Goal: Task Accomplishment & Management: Complete application form

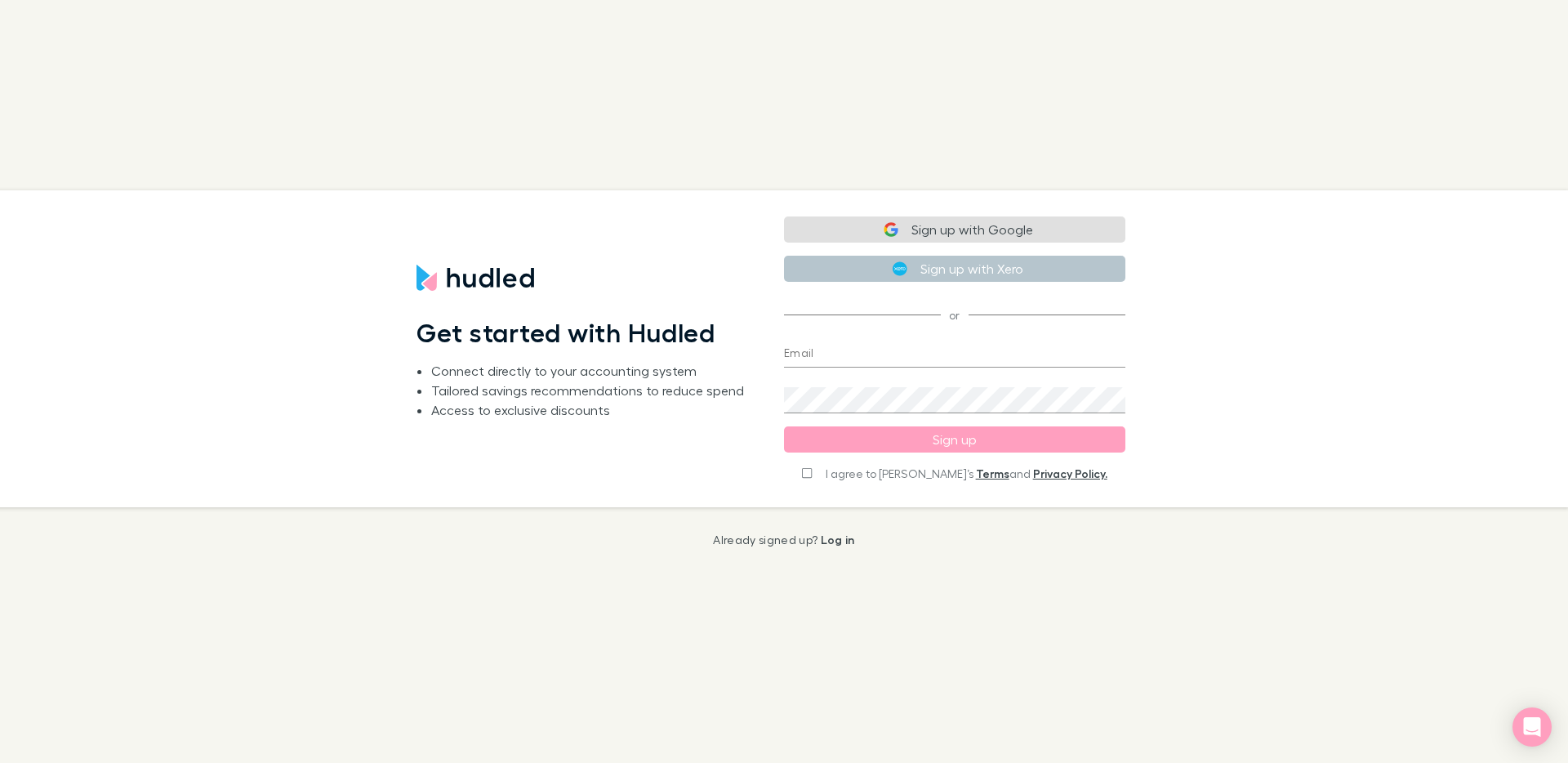
click at [1011, 233] on button "Sign up with Google" at bounding box center [955, 229] width 341 height 26
click at [812, 475] on input "I agree to [PERSON_NAME]’s Terms and Privacy Policy." at bounding box center [807, 471] width 10 height 12
checkbox input "true"
click at [831, 351] on input "Email" at bounding box center [955, 354] width 341 height 26
type input "[PERSON_NAME][EMAIL_ADDRESS][DOMAIN_NAME]"
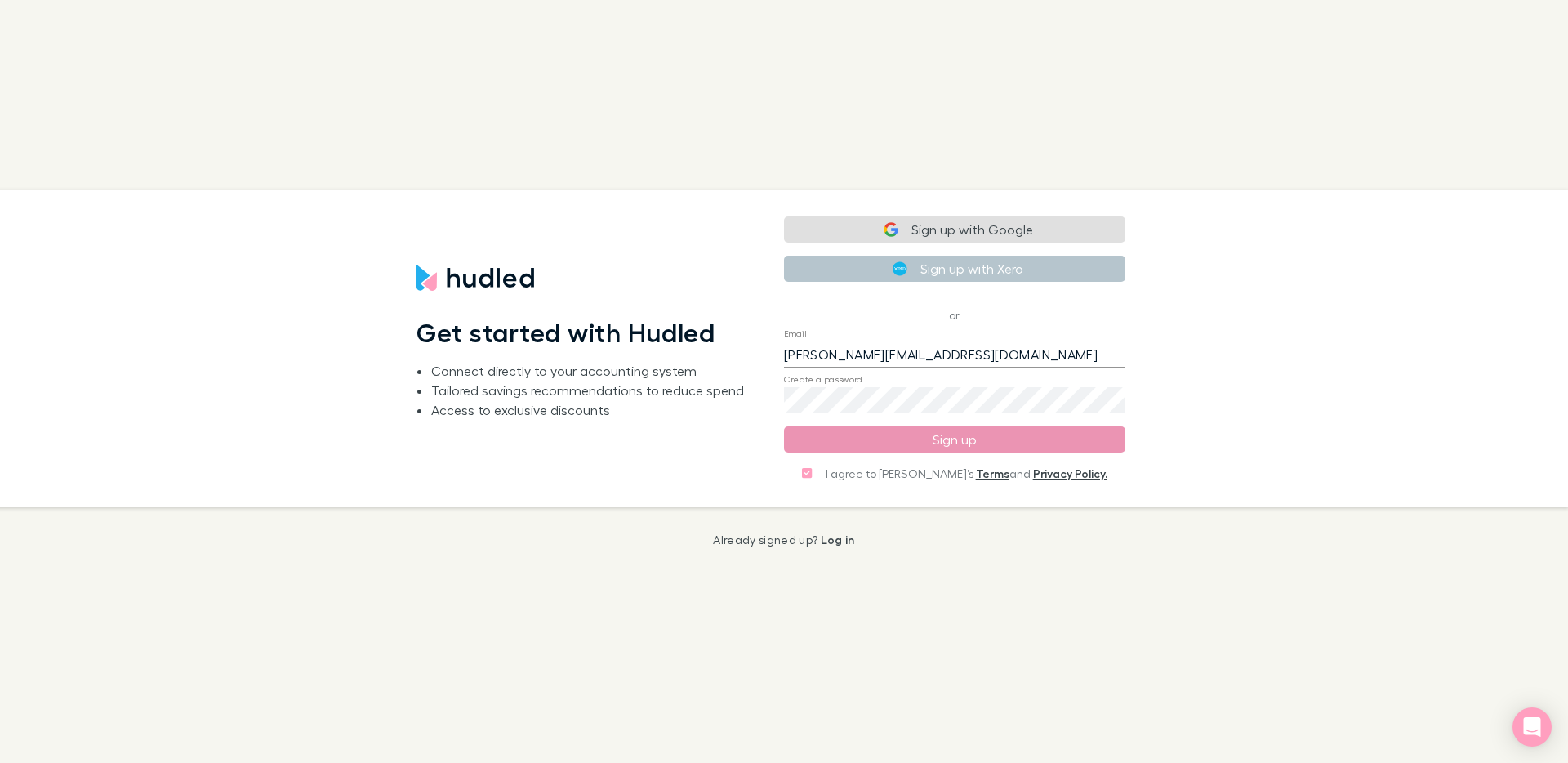
click at [905, 442] on button "Sign up" at bounding box center [955, 439] width 341 height 26
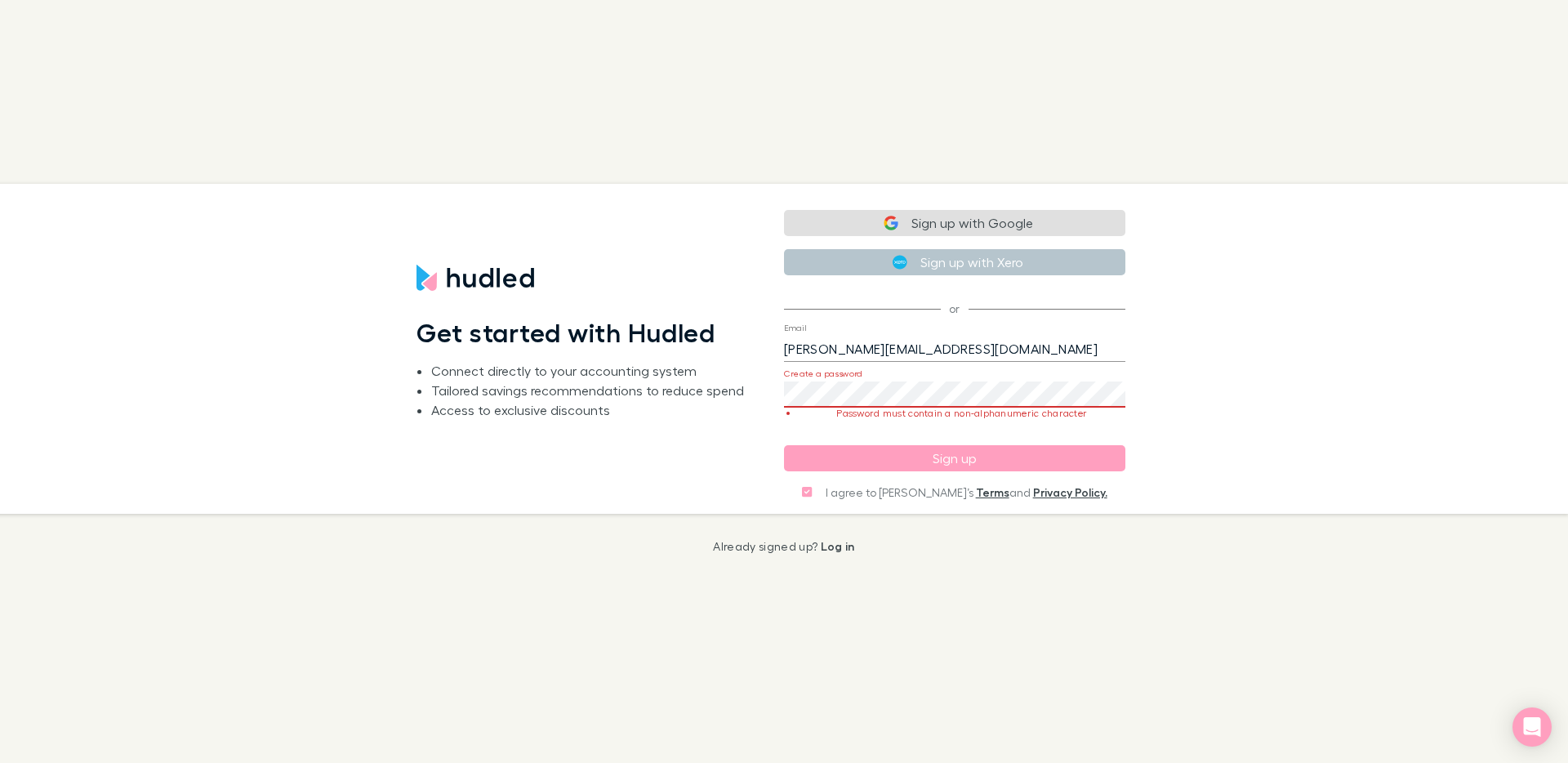
drag, startPoint x: 1229, startPoint y: 356, endPoint x: 1096, endPoint y: 376, distance: 134.5
click at [1229, 356] on div "Get started with Hudled Connect directly to your accounting system Tailored sav…" at bounding box center [770, 349] width 1594 height 330
drag, startPoint x: 1314, startPoint y: 373, endPoint x: 1079, endPoint y: 465, distance: 252.4
click at [1313, 373] on div "Get started with Hudled Connect directly to your accounting system Tailored sav…" at bounding box center [770, 349] width 1594 height 330
click at [1019, 465] on button "Sign up" at bounding box center [955, 458] width 341 height 26
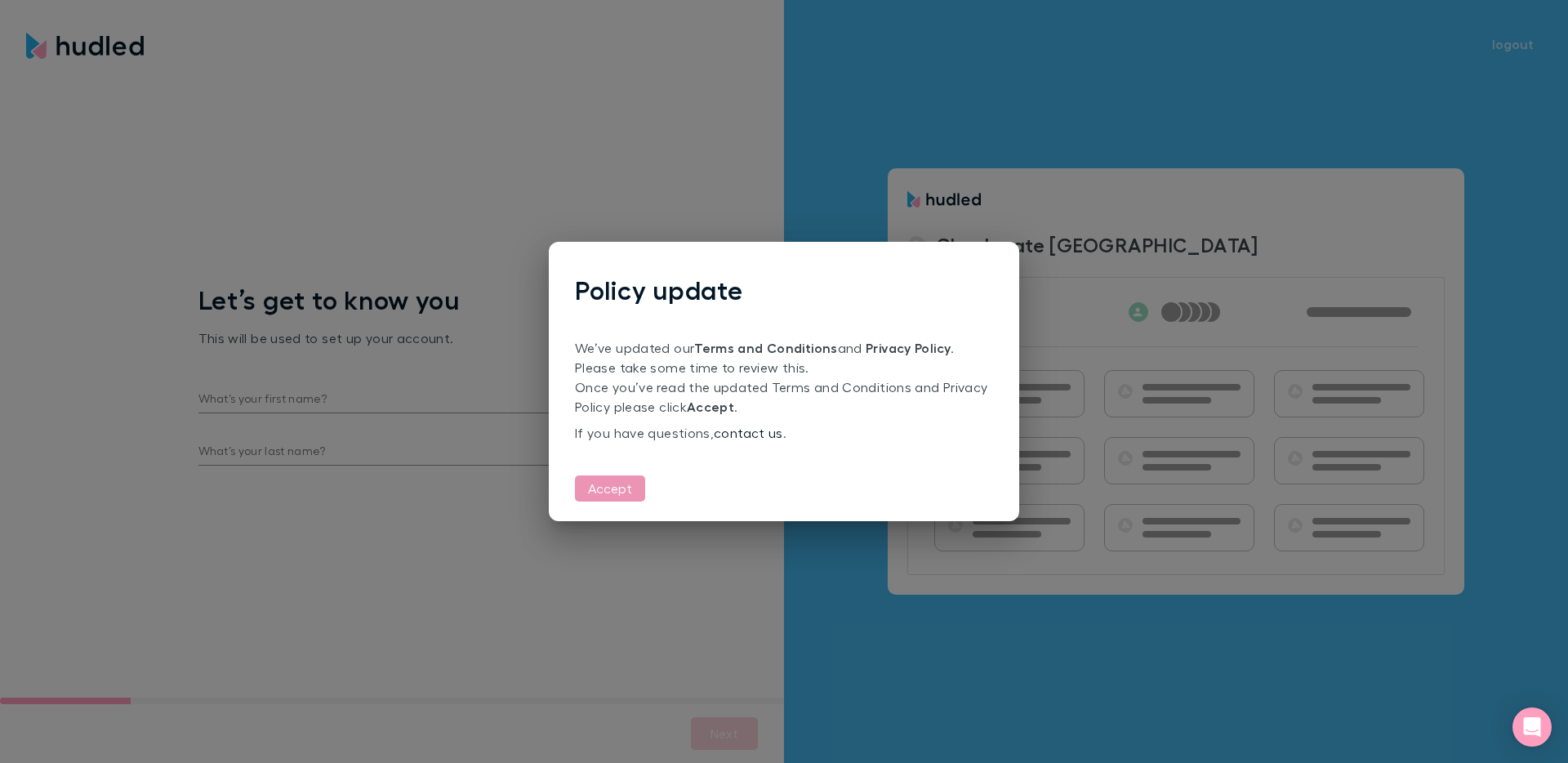
click at [623, 491] on button "Accept" at bounding box center [610, 489] width 70 height 26
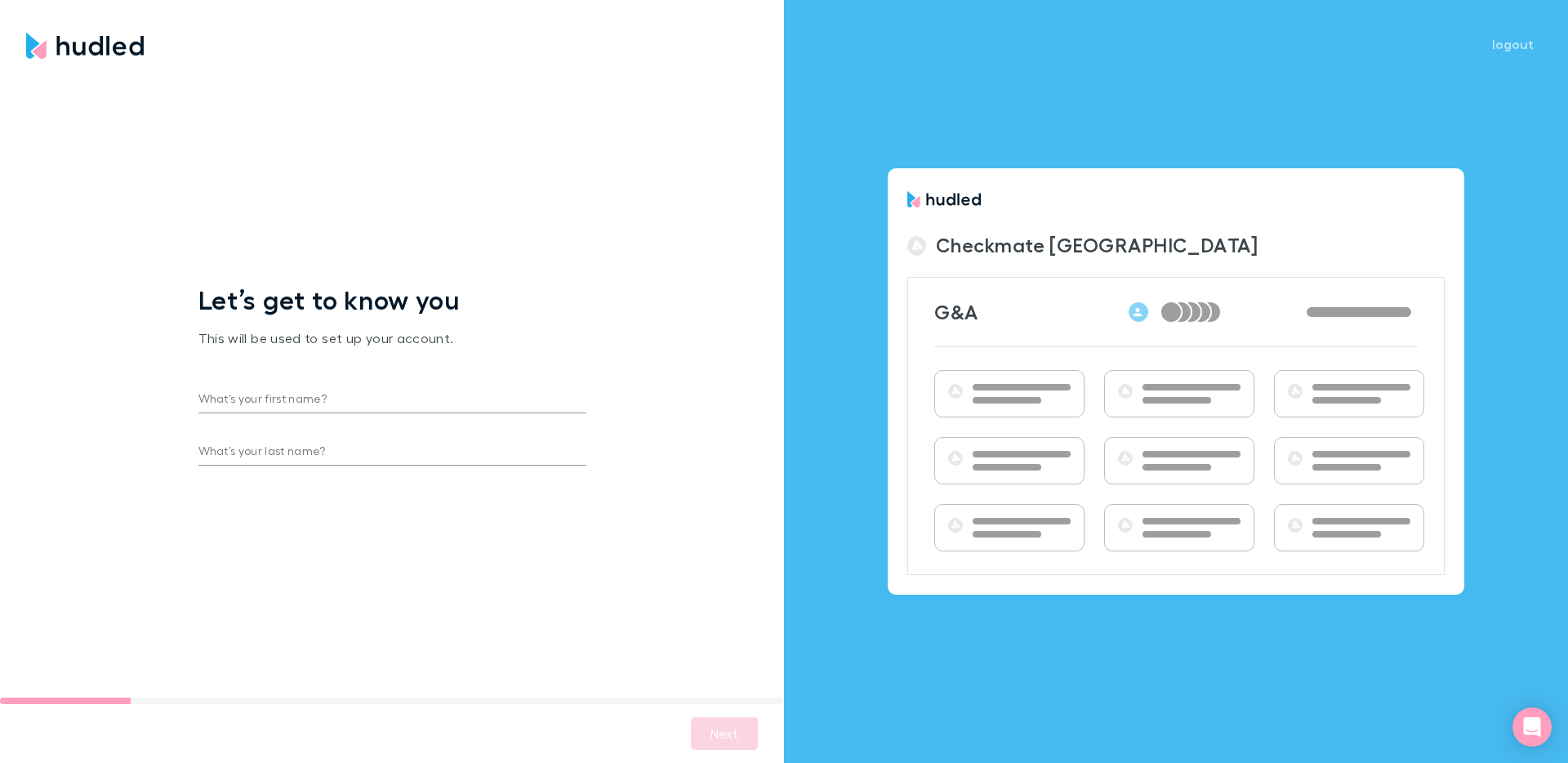
click at [444, 412] on div "Let’s get to know you This will be used to set up your account. What’s your fir…" at bounding box center [392, 381] width 388 height 195
click at [451, 399] on input "What’s your first name?" at bounding box center [392, 399] width 388 height 26
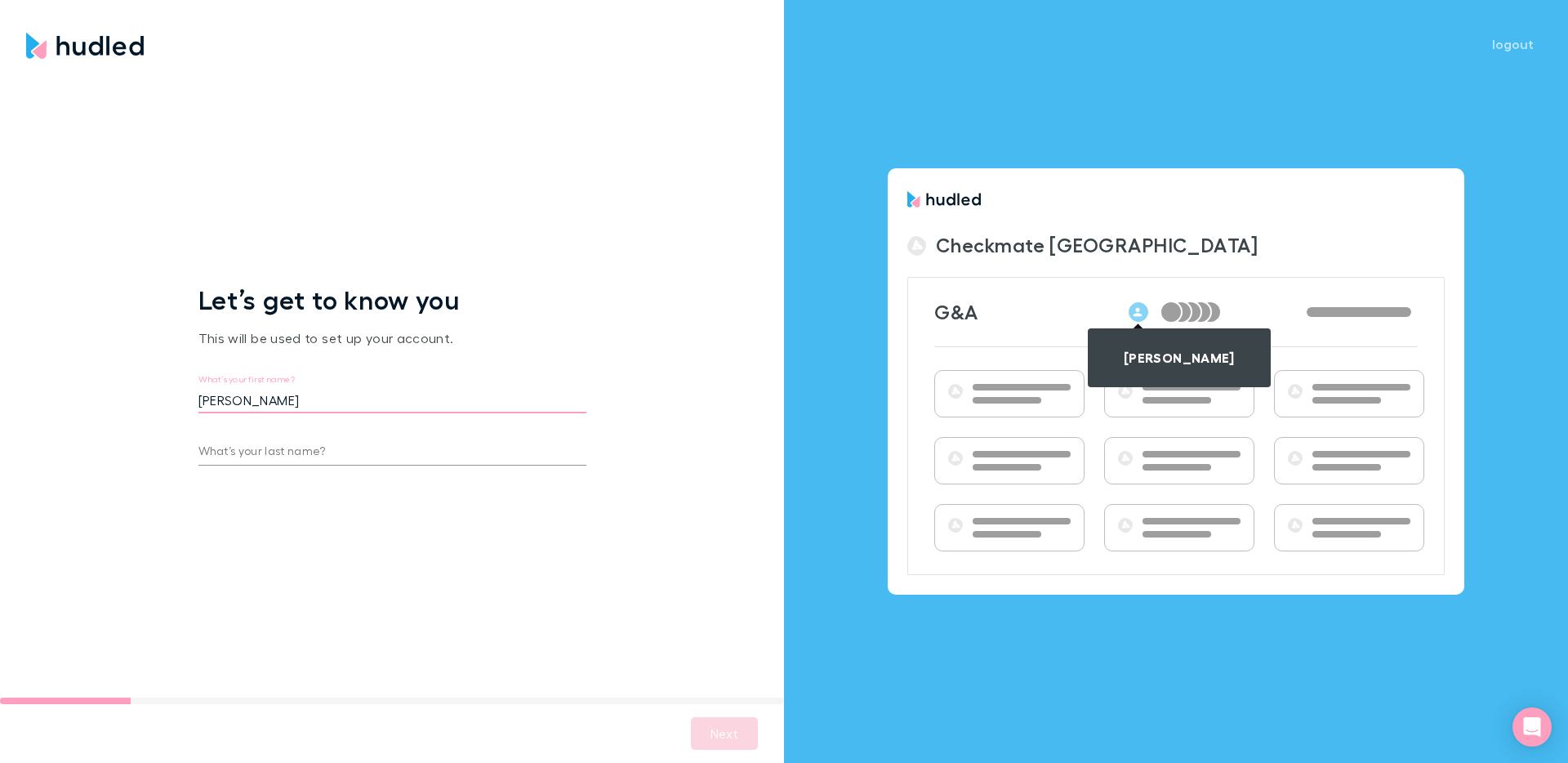
type input "[PERSON_NAME]"
type input "Inglis"
click at [728, 741] on button "Next" at bounding box center [724, 734] width 67 height 33
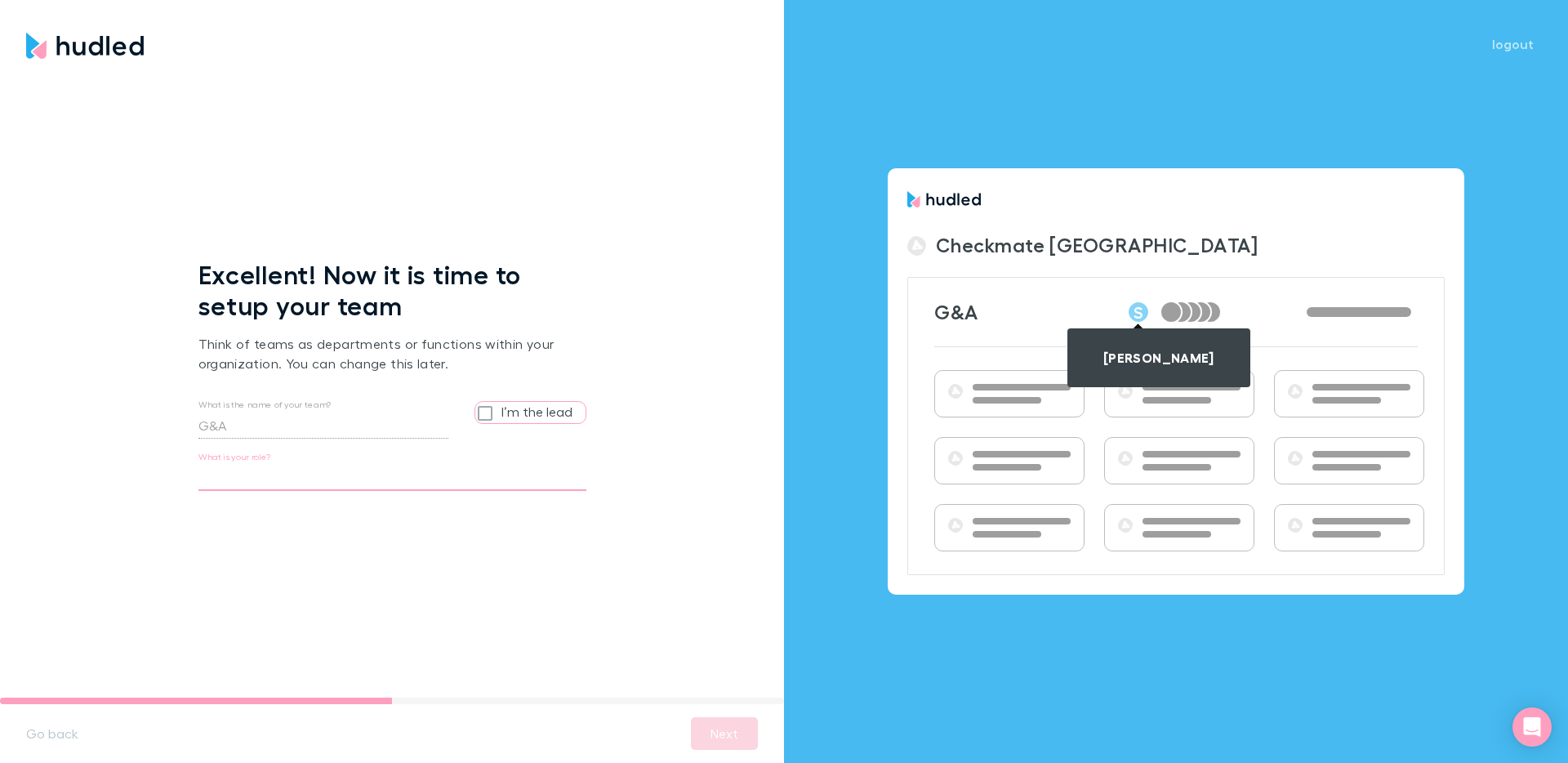
click at [286, 486] on input "What is your role?" at bounding box center [392, 478] width 388 height 26
type input "CEO"
click at [740, 736] on button "Next" at bounding box center [724, 734] width 67 height 33
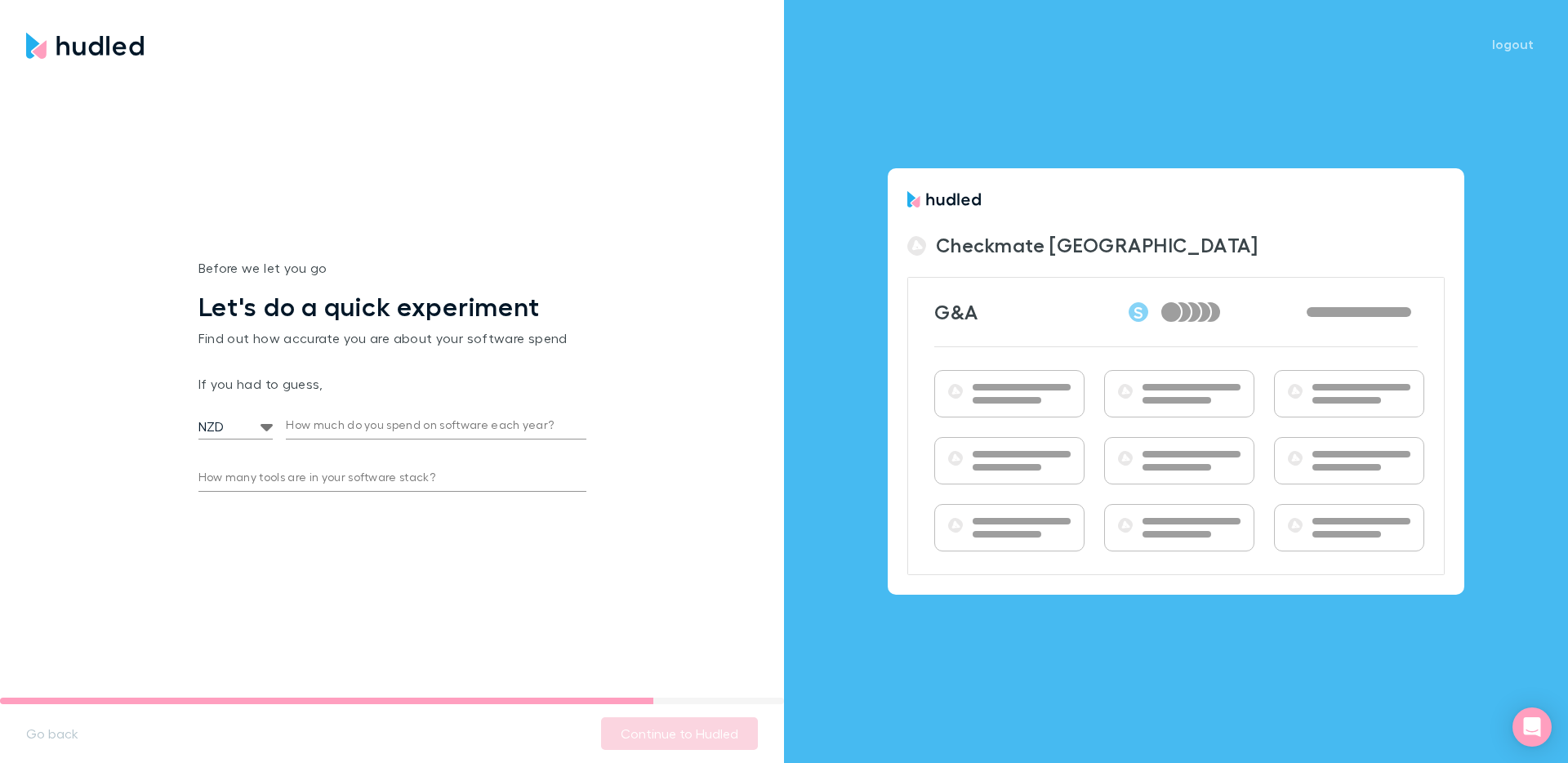
drag, startPoint x: 349, startPoint y: 423, endPoint x: 312, endPoint y: 426, distance: 37.1
click at [349, 423] on input "How much do you spend on software each year?" at bounding box center [435, 426] width 299 height 26
type input "500,000"
type input "100"
click at [462, 579] on div "Before we let you go Let's do a quick experiment Find out how accurate you are …" at bounding box center [392, 381] width 784 height 632
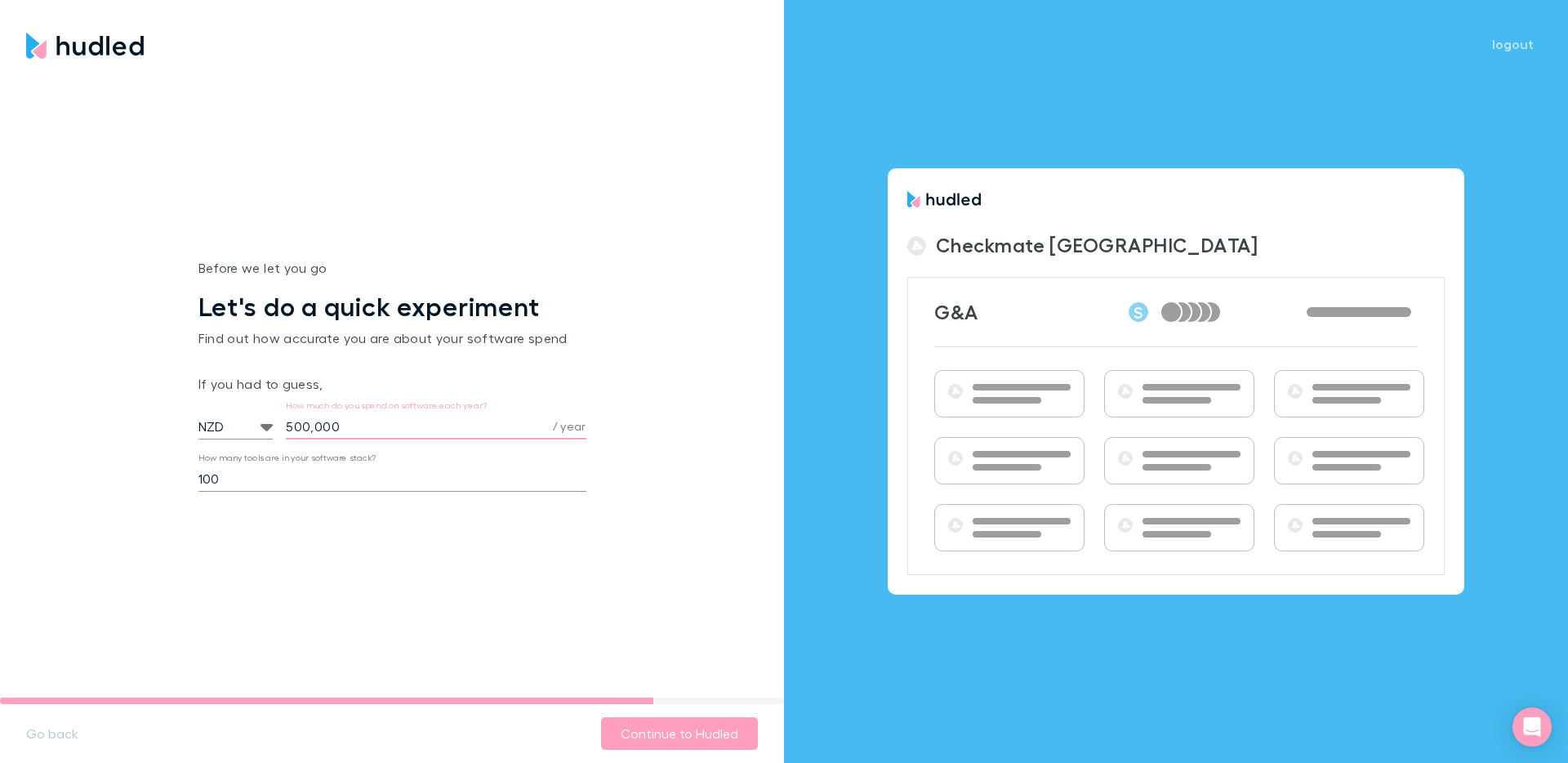
drag, startPoint x: 326, startPoint y: 429, endPoint x: 371, endPoint y: 429, distance: 45.0
click at [371, 429] on input "500,000" at bounding box center [416, 426] width 260 height 26
type input "50,000"
click at [289, 486] on input "100" at bounding box center [392, 478] width 388 height 26
type input "1"
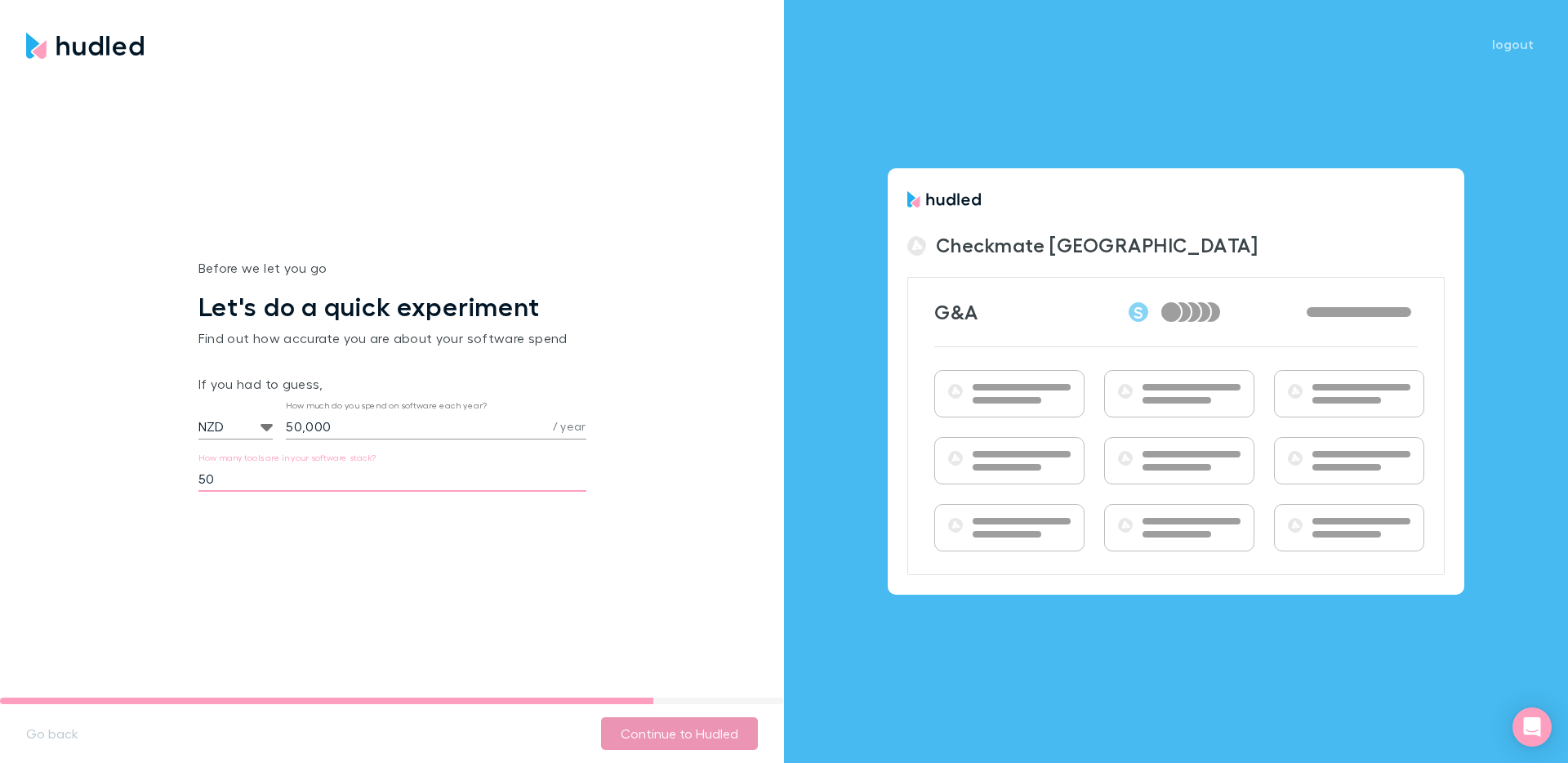
type input "50"
click at [722, 737] on button "Continue to Hudled" at bounding box center [679, 734] width 157 height 33
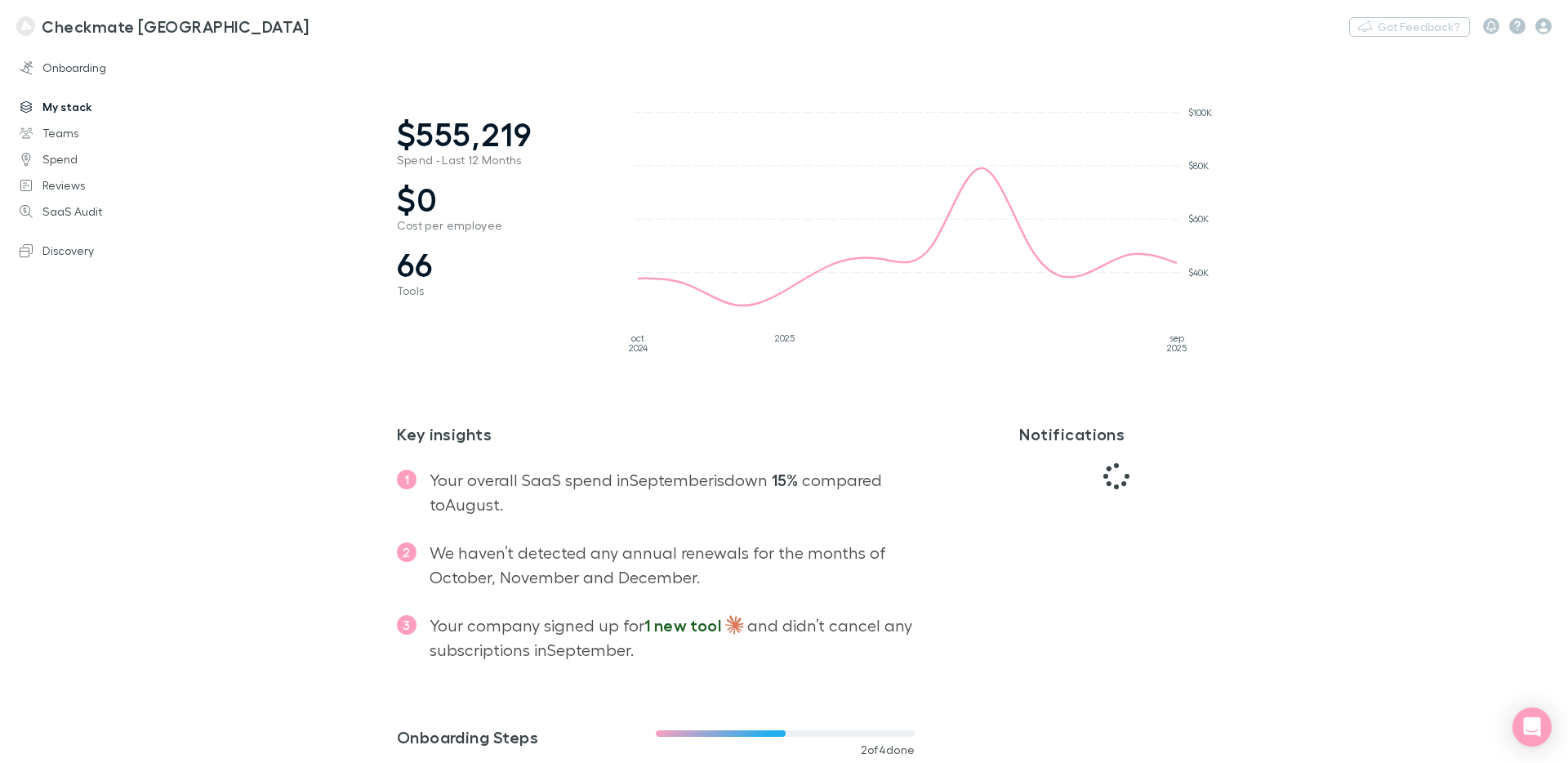
click at [79, 104] on link "My stack" at bounding box center [106, 107] width 205 height 26
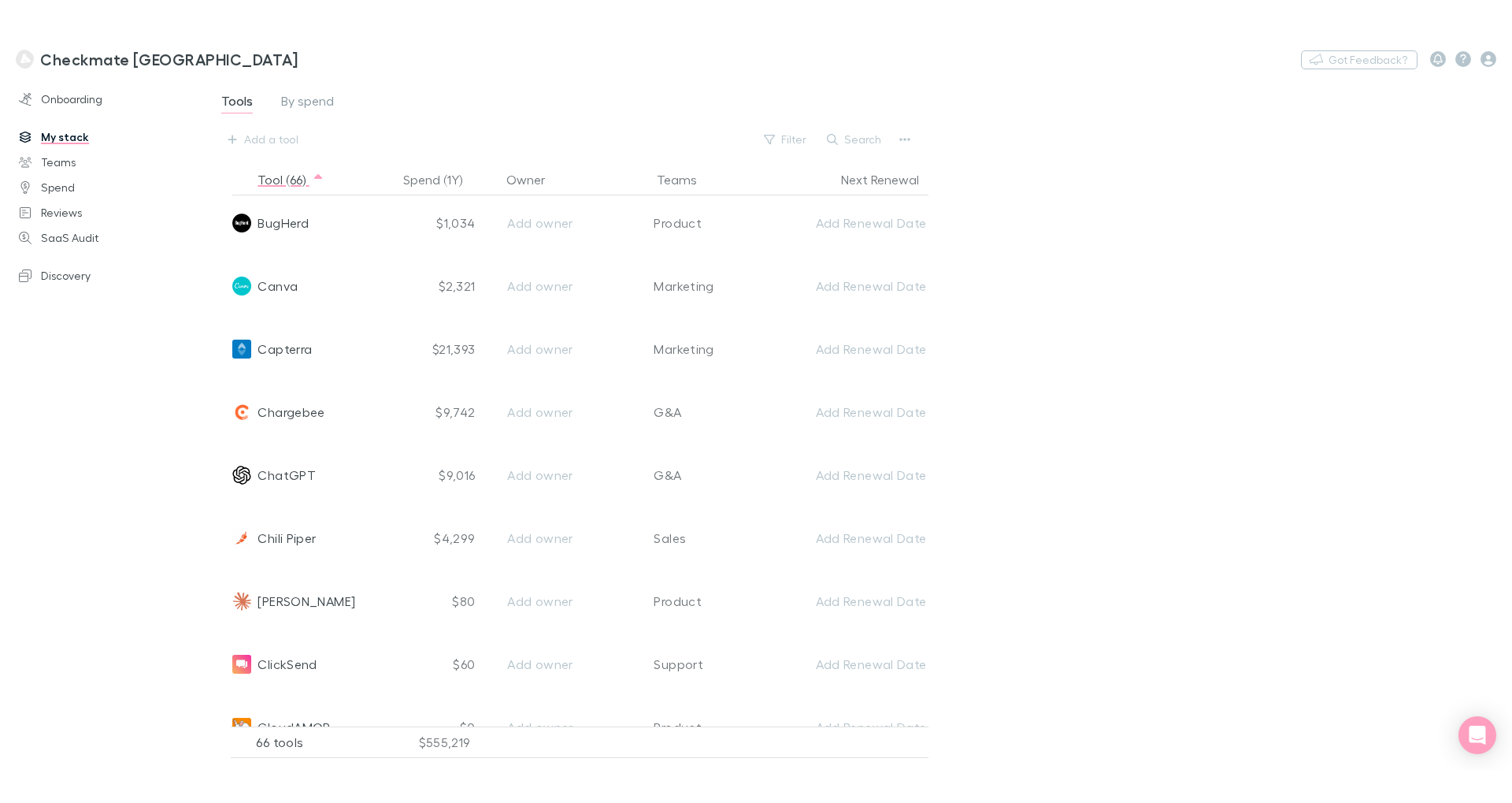
scroll to position [639, 0]
